Goal: Task Accomplishment & Management: Manage account settings

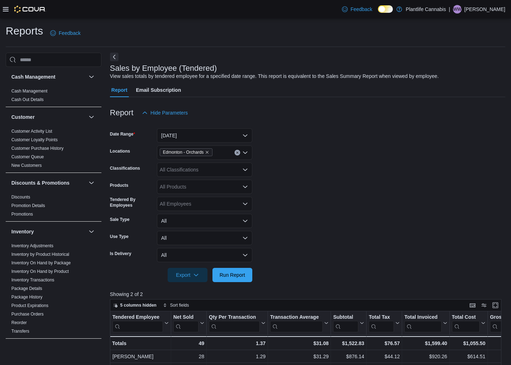
scroll to position [56, 0]
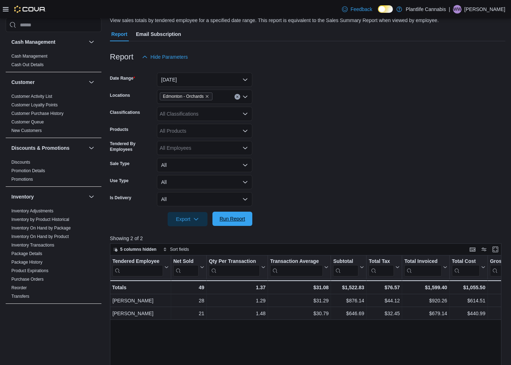
click at [229, 217] on span "Run Report" at bounding box center [232, 218] width 26 height 7
click at [232, 219] on span "Run Report" at bounding box center [232, 218] width 26 height 7
click at [234, 118] on div "All Classifications" at bounding box center [204, 114] width 95 height 14
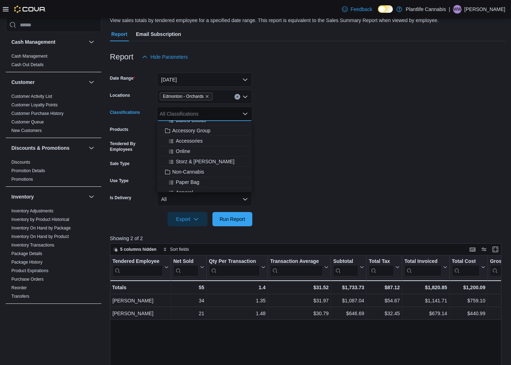
scroll to position [99, 0]
click at [205, 128] on span "Accessory Group" at bounding box center [191, 129] width 38 height 7
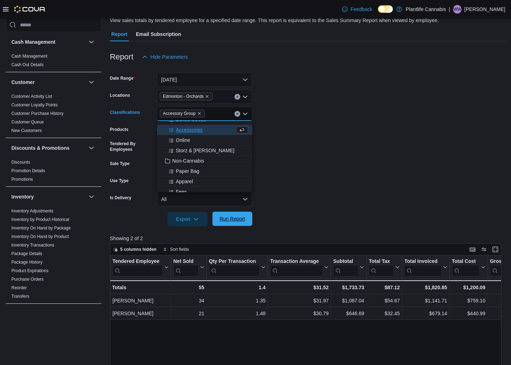
click at [239, 224] on span "Run Report" at bounding box center [232, 219] width 31 height 14
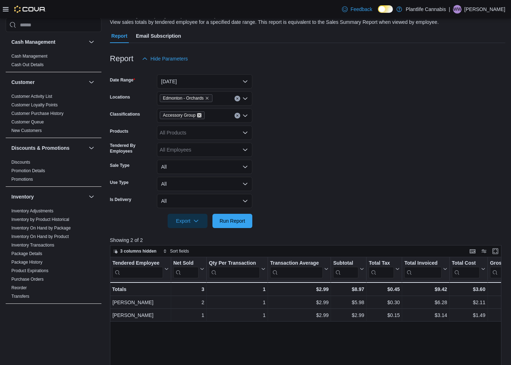
click at [201, 115] on icon "Remove Accessory Group from selection in this group" at bounding box center [199, 115] width 4 height 4
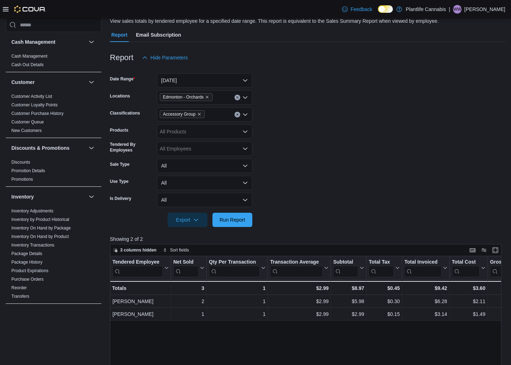
scroll to position [53, 0]
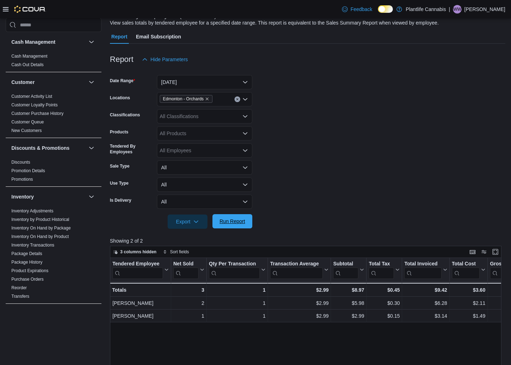
click at [234, 217] on span "Run Report" at bounding box center [232, 221] width 31 height 14
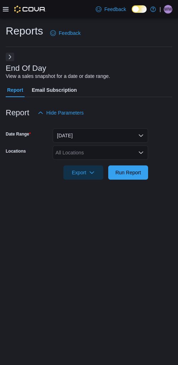
click at [109, 155] on div "All Locations" at bounding box center [100, 152] width 95 height 14
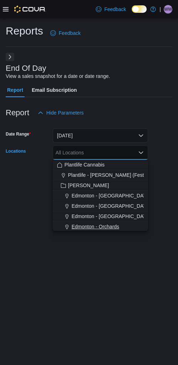
click at [104, 225] on span "Edmonton - Orchards" at bounding box center [95, 226] width 48 height 7
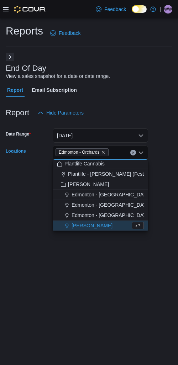
click at [100, 252] on div "Reports Feedback End Of Day View a sales snapshot for a date or date range. Rep…" at bounding box center [89, 191] width 178 height 347
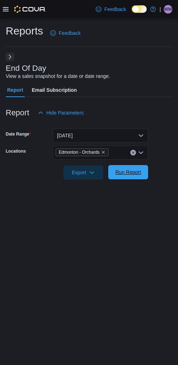
click at [125, 179] on span "Run Report" at bounding box center [127, 172] width 31 height 14
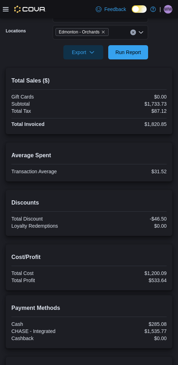
scroll to position [52, 0]
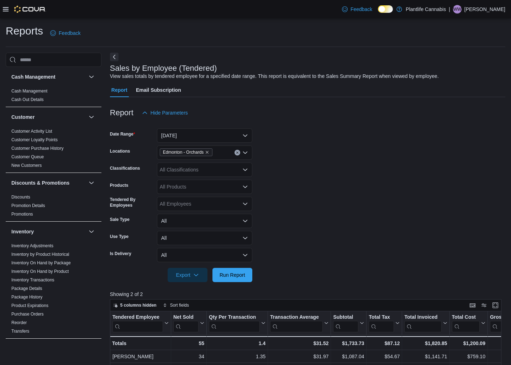
scroll to position [53, 0]
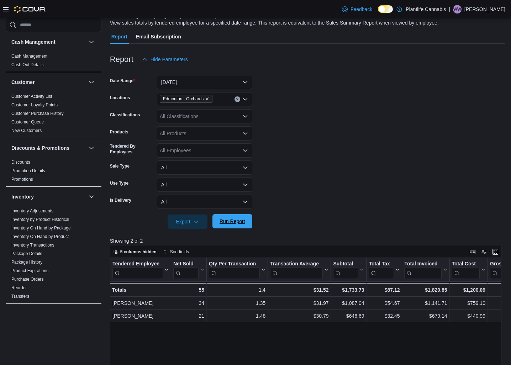
click at [245, 228] on span "Run Report" at bounding box center [232, 221] width 31 height 14
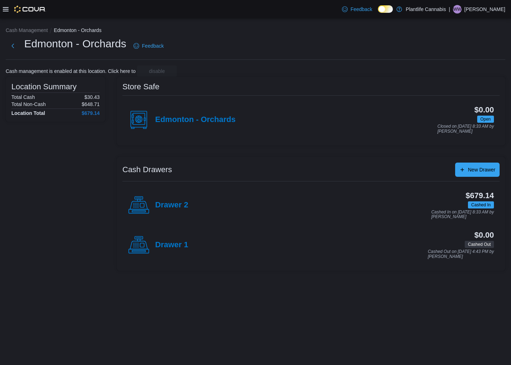
click at [184, 206] on h4 "Drawer 2" at bounding box center [171, 205] width 33 height 9
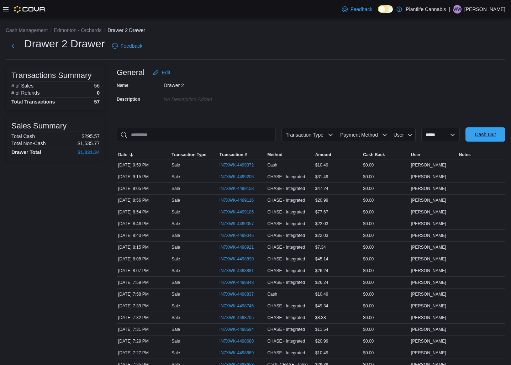
click at [492, 136] on span "Cash Out" at bounding box center [484, 134] width 21 height 7
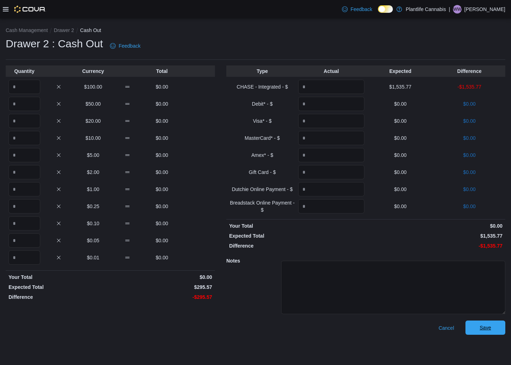
click at [473, 325] on span "Save" at bounding box center [484, 327] width 31 height 14
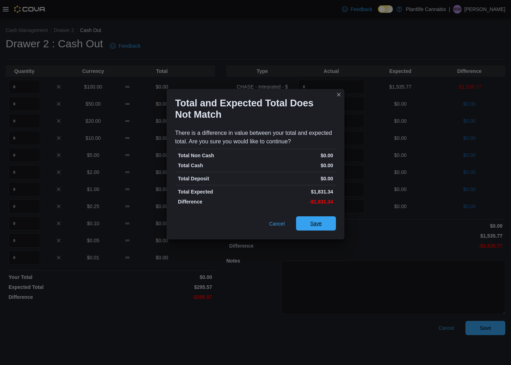
click at [304, 223] on span "Save" at bounding box center [315, 223] width 31 height 14
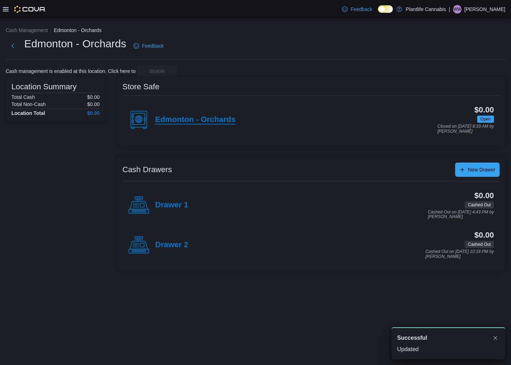
click at [184, 124] on h4 "Edmonton - Orchards" at bounding box center [195, 119] width 80 height 9
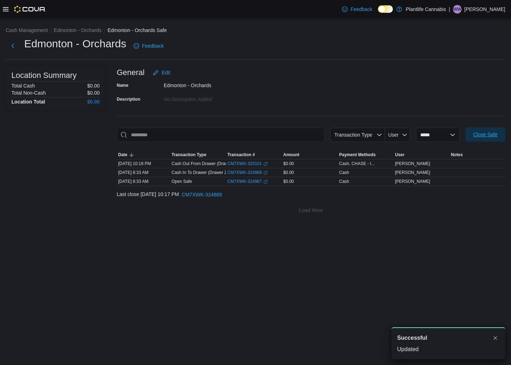
drag, startPoint x: 495, startPoint y: 148, endPoint x: 496, endPoint y: 137, distance: 10.7
click at [495, 146] on div at bounding box center [311, 146] width 388 height 9
drag, startPoint x: 496, startPoint y: 137, endPoint x: 506, endPoint y: 230, distance: 93.4
click at [495, 137] on span "Close Safe" at bounding box center [485, 134] width 24 height 7
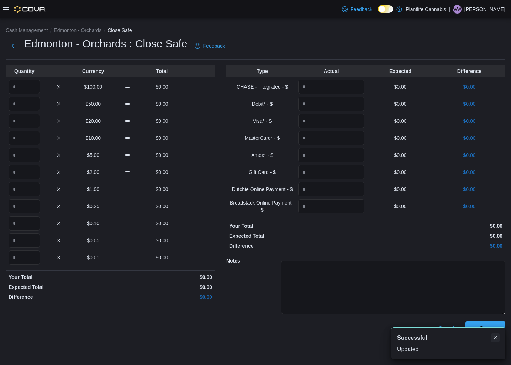
click at [498, 335] on button "Dismiss toast" at bounding box center [495, 337] width 9 height 9
click at [486, 327] on span "Save" at bounding box center [484, 327] width 11 height 7
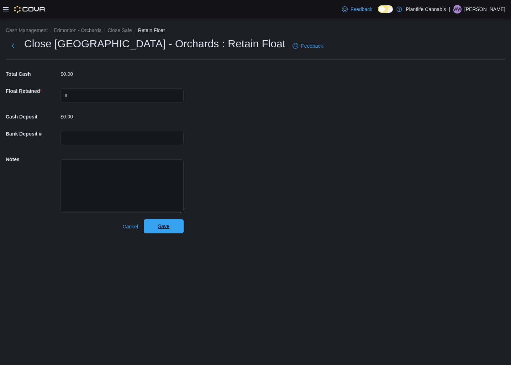
click at [165, 224] on span "Save" at bounding box center [163, 226] width 11 height 7
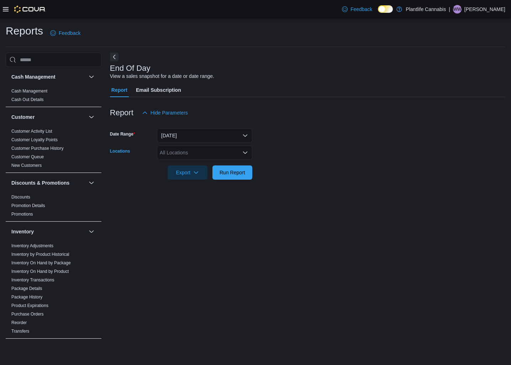
click at [199, 148] on div "All Locations" at bounding box center [204, 152] width 95 height 14
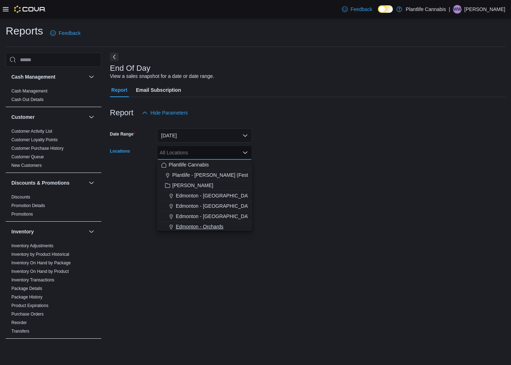
click at [218, 226] on span "Edmonton - Orchards" at bounding box center [200, 226] width 48 height 7
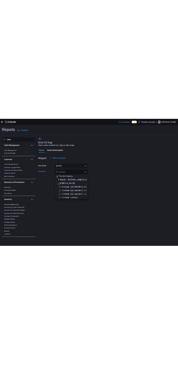
scroll to position [1, 0]
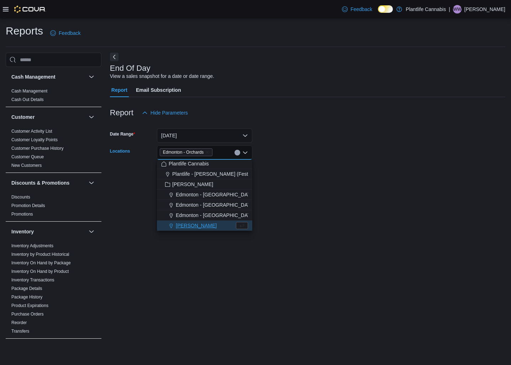
drag, startPoint x: 201, startPoint y: 280, endPoint x: 206, endPoint y: 214, distance: 66.4
click at [200, 279] on div "End Of Day View a sales snapshot for a date or date range. Report Email Subscri…" at bounding box center [307, 197] width 395 height 288
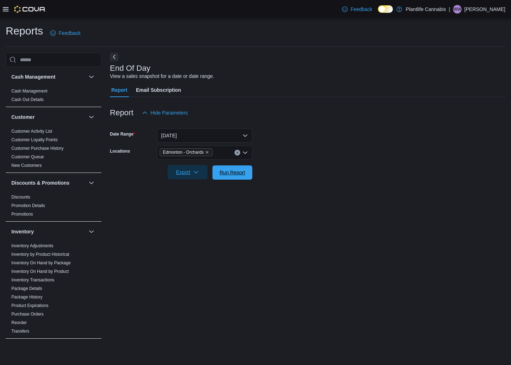
drag, startPoint x: 225, startPoint y: 175, endPoint x: 169, endPoint y: 175, distance: 56.2
click at [225, 175] on span "Run Report" at bounding box center [232, 172] width 26 height 7
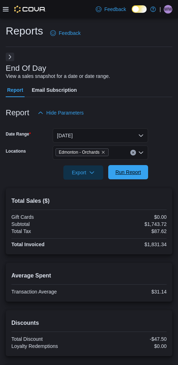
click at [140, 177] on span "Run Report" at bounding box center [127, 172] width 31 height 14
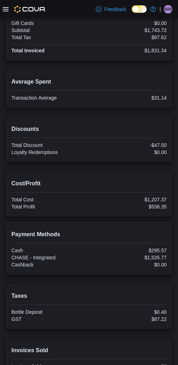
scroll to position [195, 0]
